Goal: Task Accomplishment & Management: Complete application form

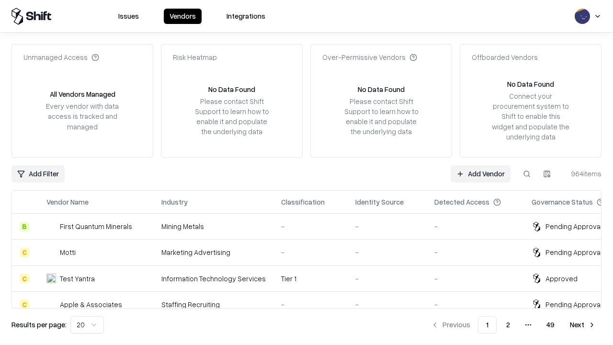
click at [480, 173] on link "Add Vendor" at bounding box center [481, 173] width 60 height 17
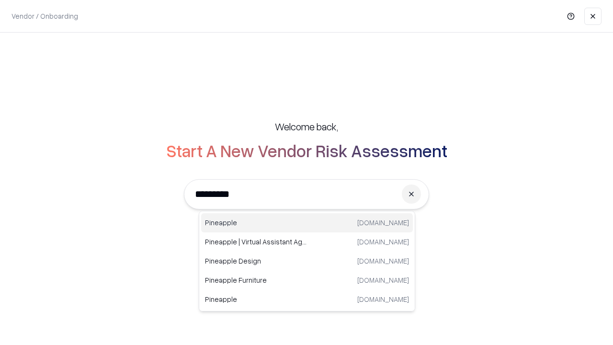
click at [307, 223] on div "Pineapple [DOMAIN_NAME]" at bounding box center [307, 222] width 212 height 19
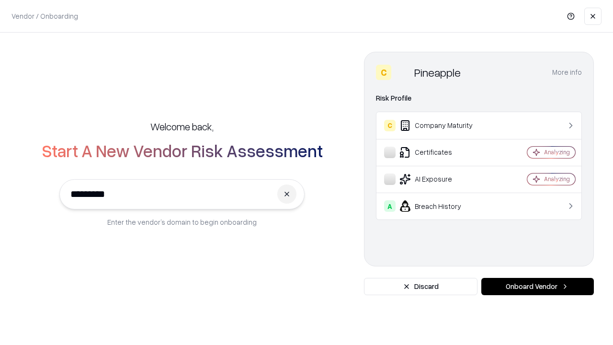
type input "*********"
click at [537, 286] on button "Onboard Vendor" at bounding box center [537, 286] width 113 height 17
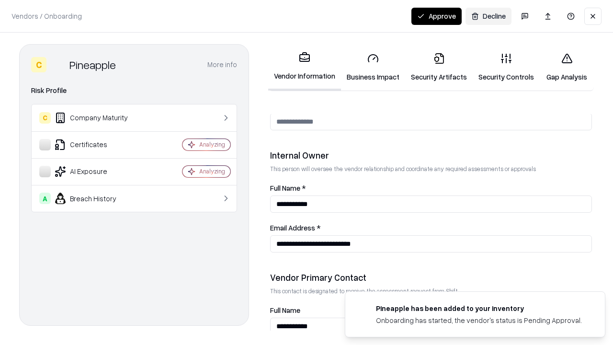
scroll to position [496, 0]
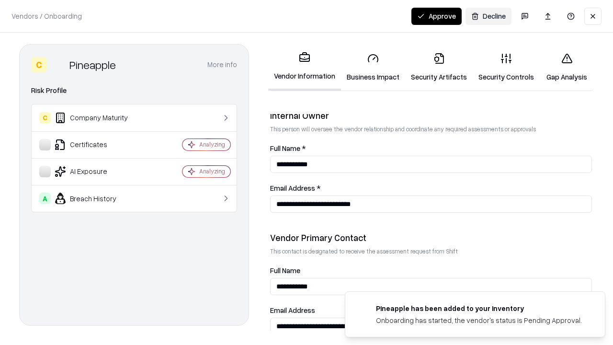
click at [373, 67] on link "Business Impact" at bounding box center [373, 67] width 64 height 45
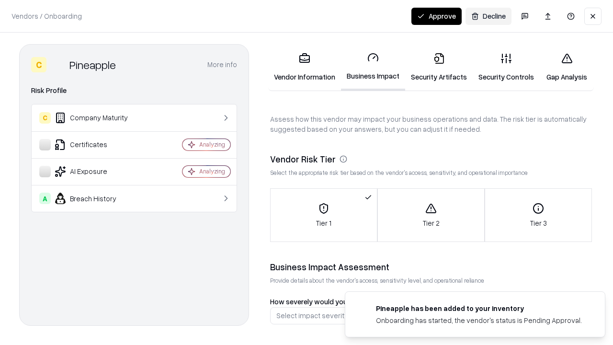
click at [439, 67] on link "Security Artifacts" at bounding box center [439, 67] width 68 height 45
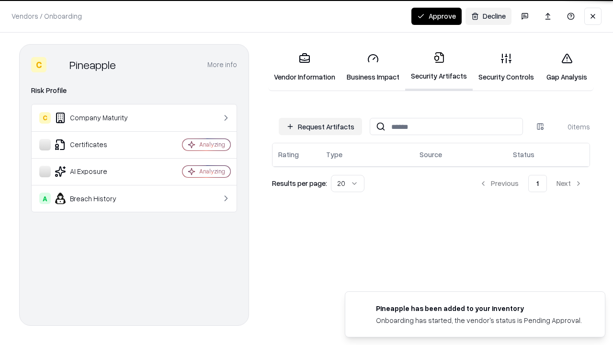
click at [320, 125] on button "Request Artifacts" at bounding box center [320, 126] width 83 height 17
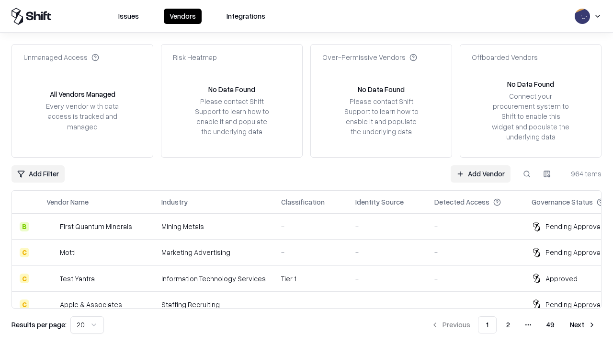
click at [480, 173] on link "Add Vendor" at bounding box center [481, 173] width 60 height 17
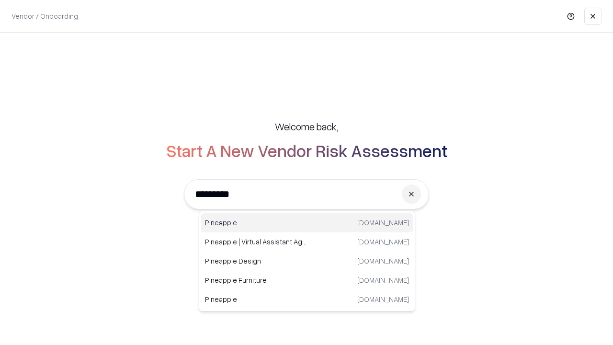
click at [307, 223] on div "Pineapple [DOMAIN_NAME]" at bounding box center [307, 222] width 212 height 19
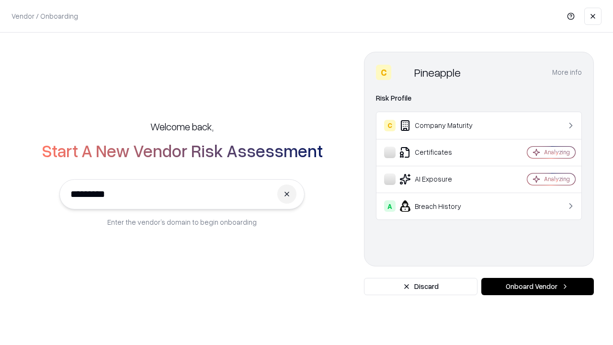
type input "*********"
click at [537, 286] on button "Onboard Vendor" at bounding box center [537, 286] width 113 height 17
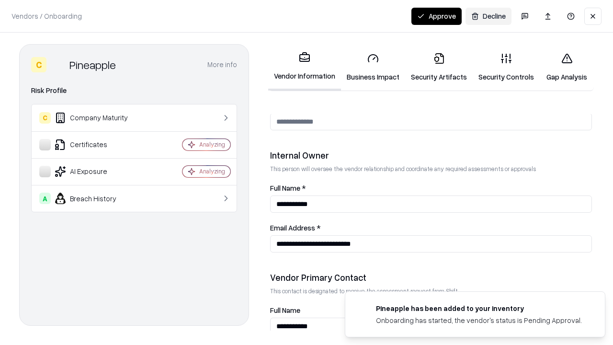
scroll to position [496, 0]
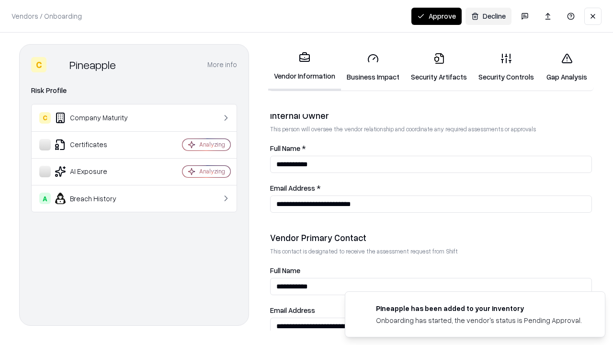
click at [436, 16] on button "Approve" at bounding box center [436, 16] width 50 height 17
